Goal: Communication & Community: Share content

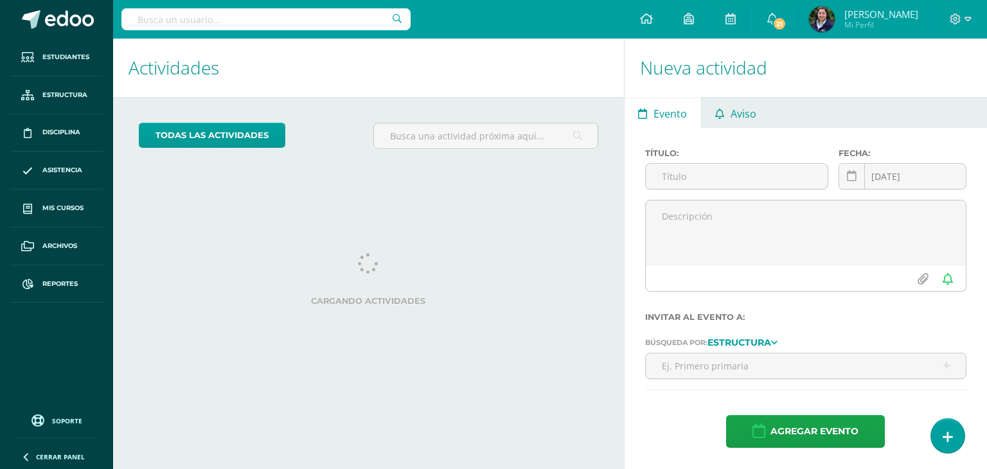
click at [738, 105] on span "Aviso" at bounding box center [743, 113] width 26 height 31
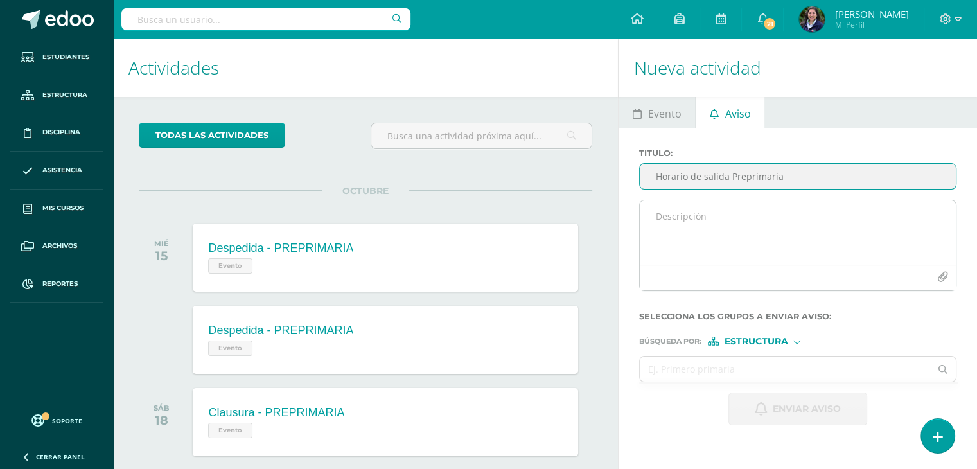
type input "Horario de salida Preprimaria"
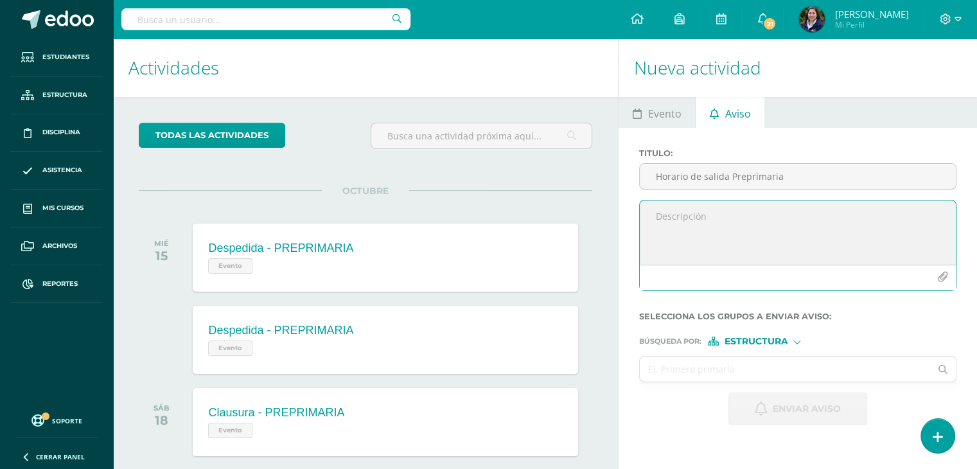
click at [693, 228] on textarea at bounding box center [798, 232] width 316 height 64
type textarea "Buenos días estimadas familias: Por este medio, les recuerdo que los horarios d…"
click at [709, 360] on input "text" at bounding box center [785, 369] width 290 height 25
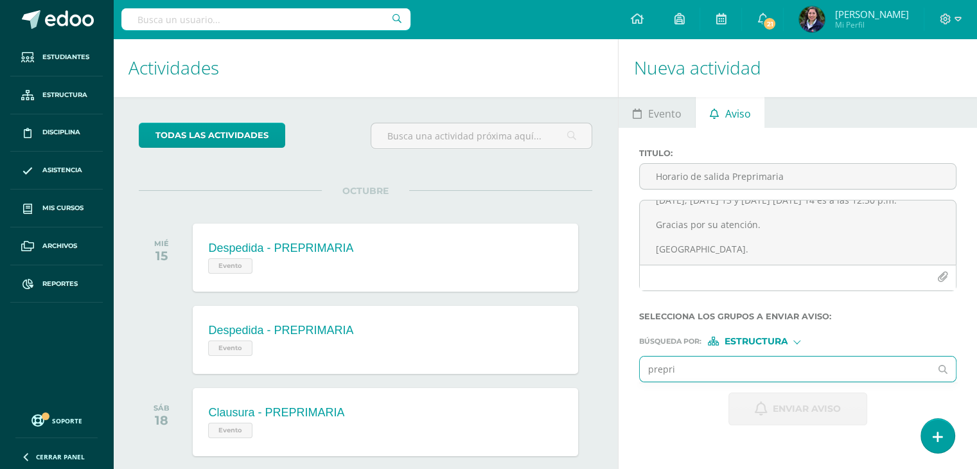
type input "preprim"
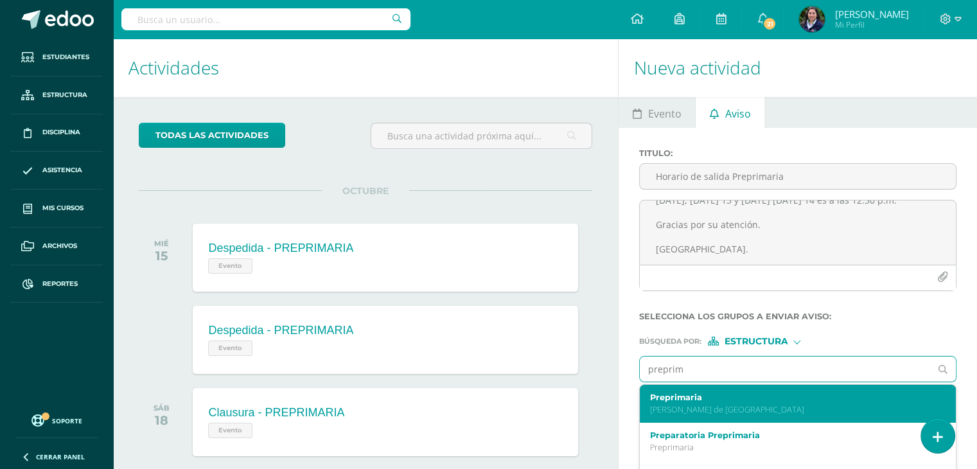
click at [699, 409] on p "Valles de Vista Hermosa" at bounding box center [791, 409] width 283 height 11
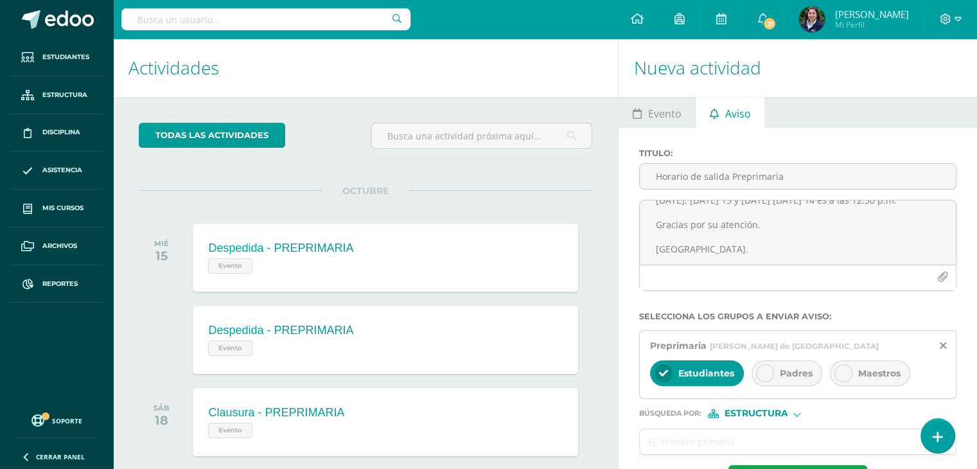
click at [761, 372] on icon at bounding box center [765, 373] width 9 height 9
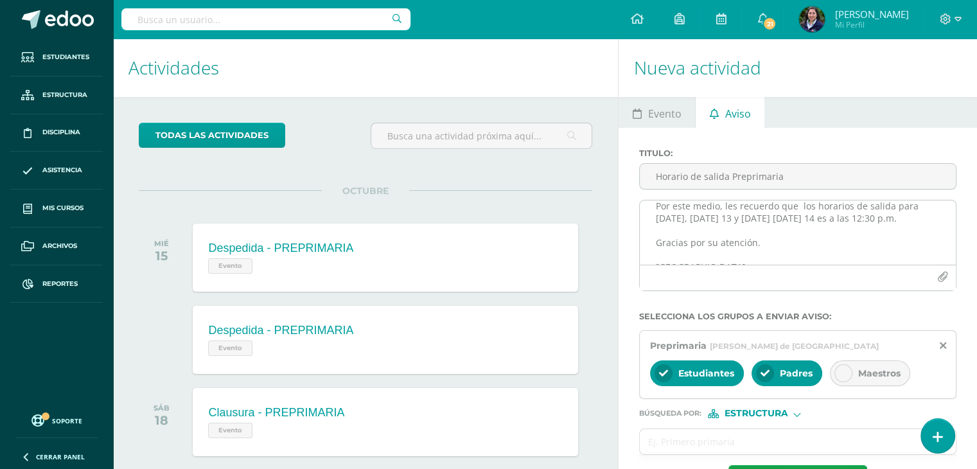
scroll to position [35, 0]
click at [863, 218] on textarea "Buenos días estimadas familias: Por este medio, les recuerdo que los horarios d…" at bounding box center [798, 232] width 316 height 64
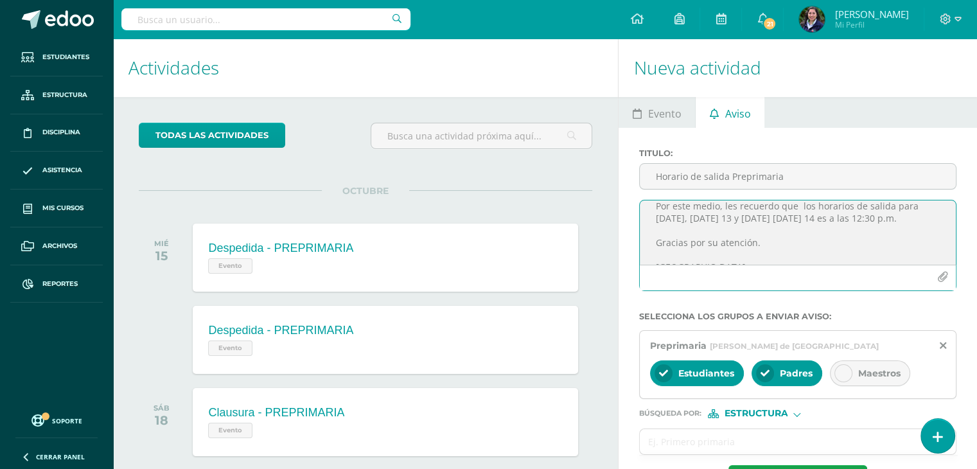
scroll to position [53, 0]
drag, startPoint x: 694, startPoint y: 245, endPoint x: 653, endPoint y: 249, distance: 41.3
click at [653, 249] on textarea "Buenos días estimadas familias: Por este medio, les recuerdo que los horarios d…" at bounding box center [798, 232] width 316 height 64
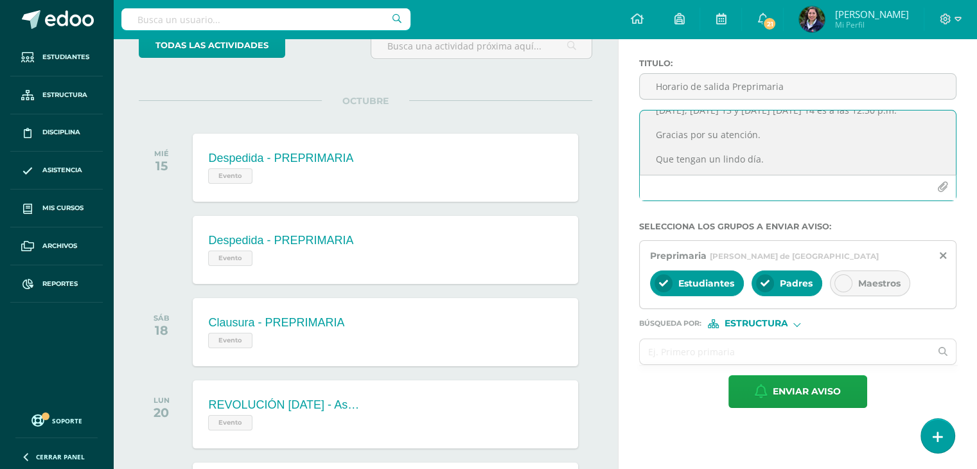
scroll to position [85, 0]
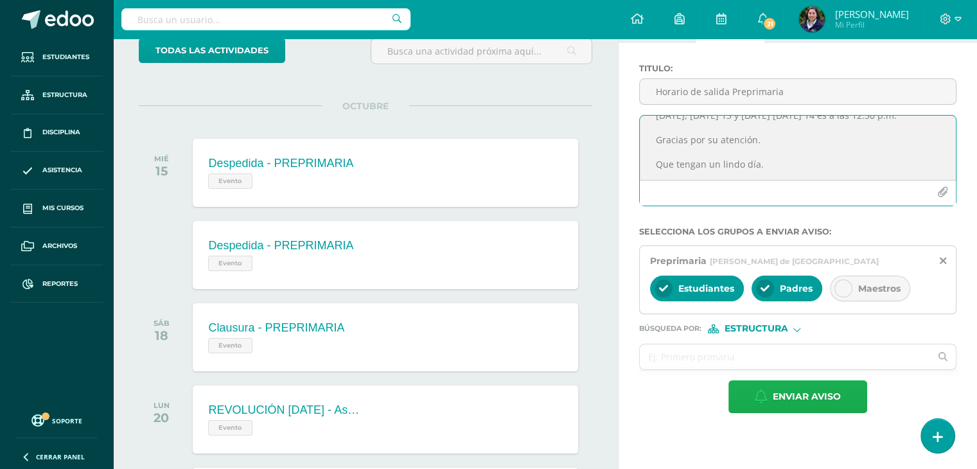
type textarea "Buenos días estimadas familias: Por este medio, les recuerdo que los horarios d…"
click at [775, 408] on span "Enviar aviso" at bounding box center [807, 396] width 68 height 31
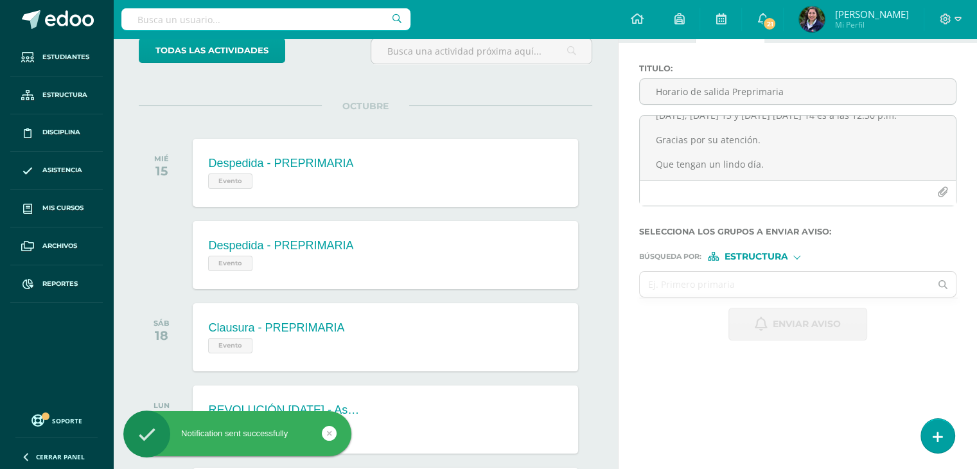
scroll to position [0, 0]
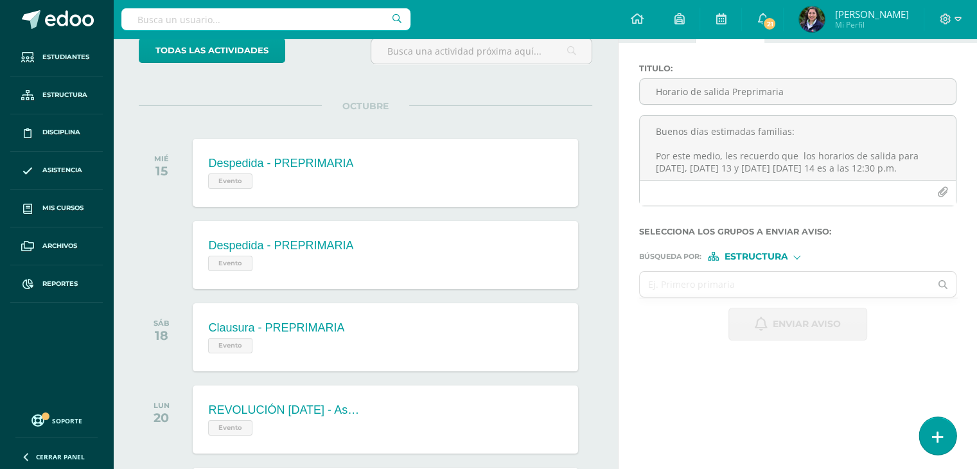
click at [935, 436] on icon at bounding box center [938, 437] width 12 height 15
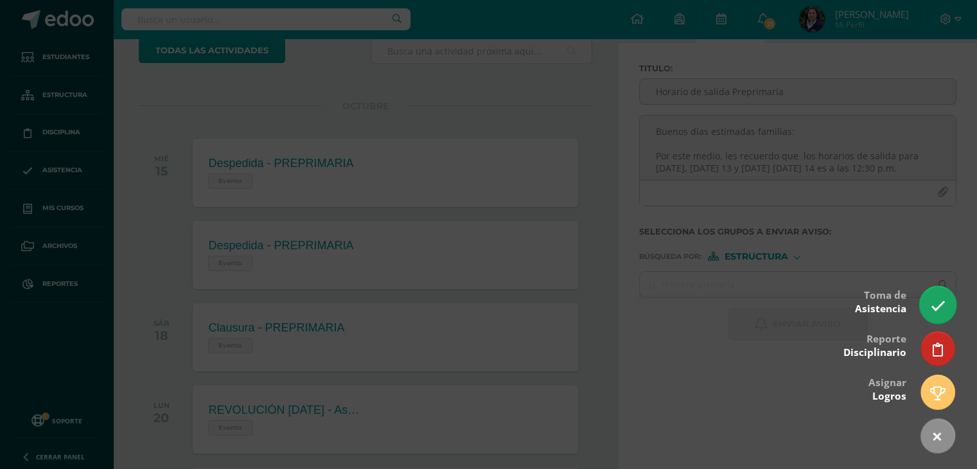
click at [941, 312] on icon at bounding box center [937, 306] width 15 height 15
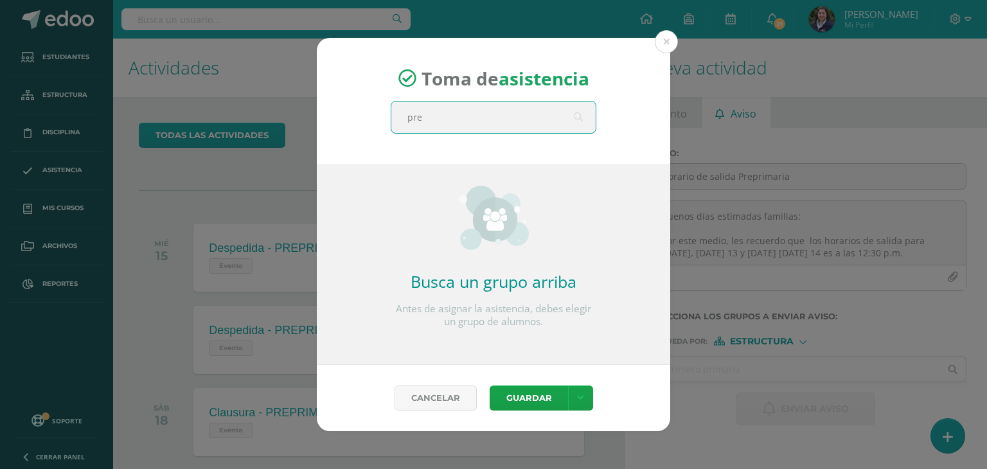
type input "prep"
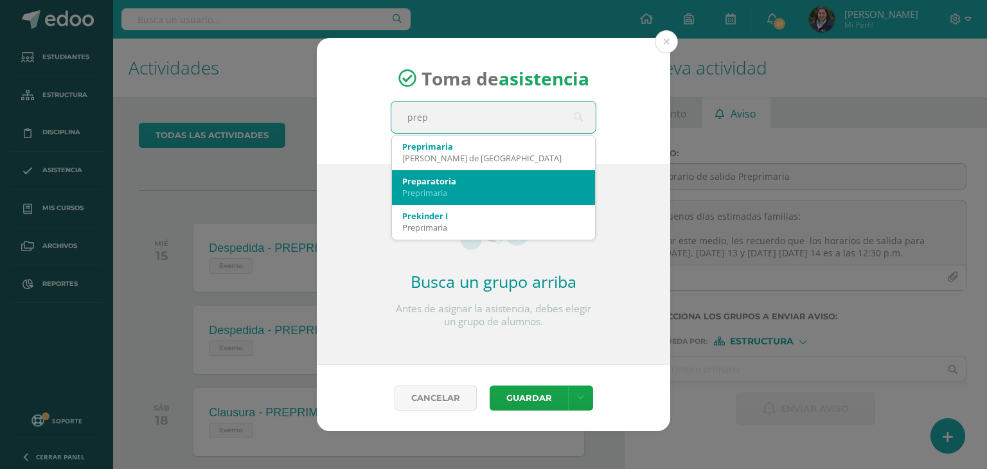
click at [457, 175] on div "Preparatoria" at bounding box center [493, 181] width 182 height 12
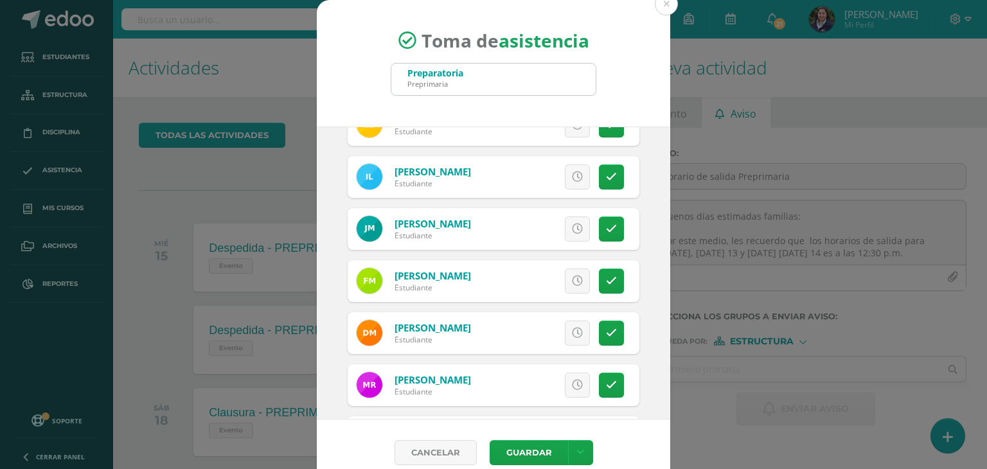
scroll to position [447, 0]
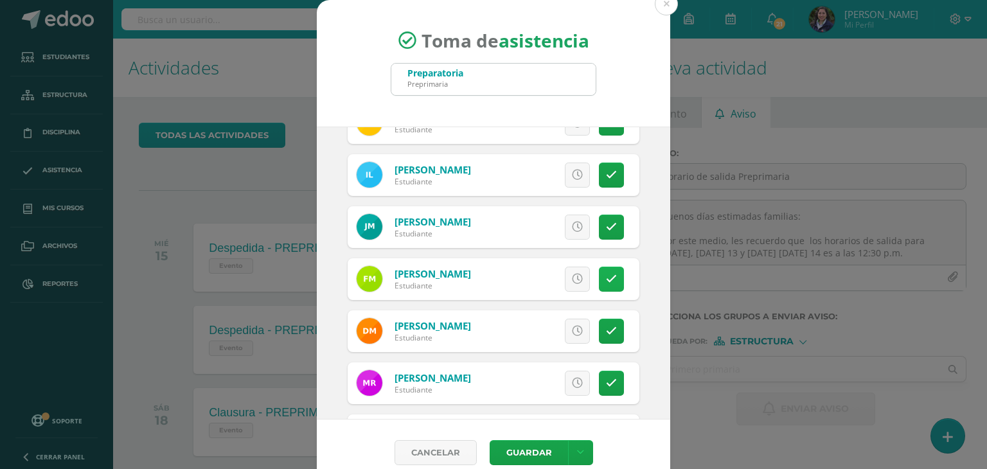
click at [599, 286] on link at bounding box center [611, 279] width 25 height 25
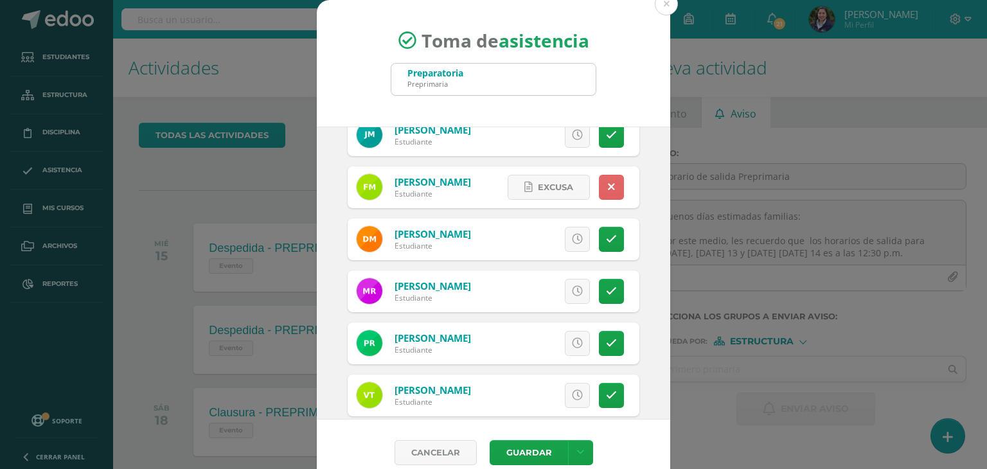
scroll to position [541, 0]
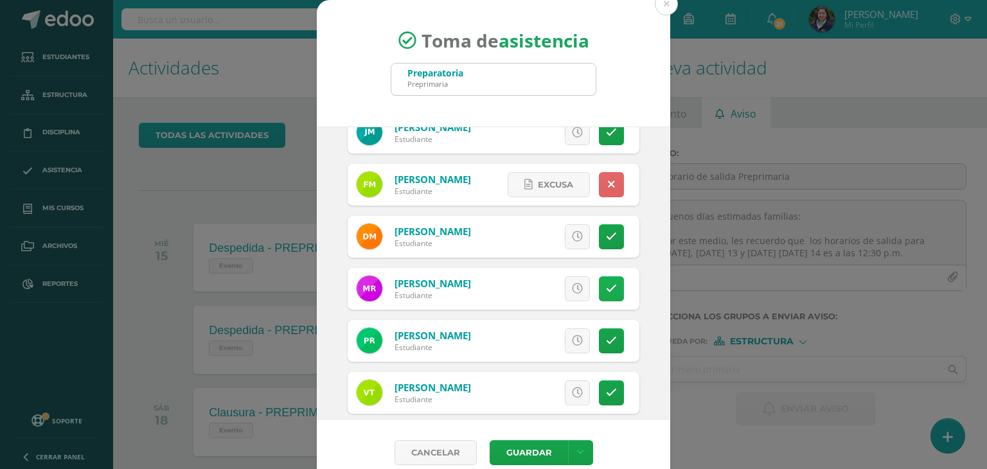
click at [606, 285] on icon at bounding box center [611, 288] width 11 height 11
click at [514, 446] on button "Guardar" at bounding box center [529, 452] width 78 height 25
